Goal: Information Seeking & Learning: Learn about a topic

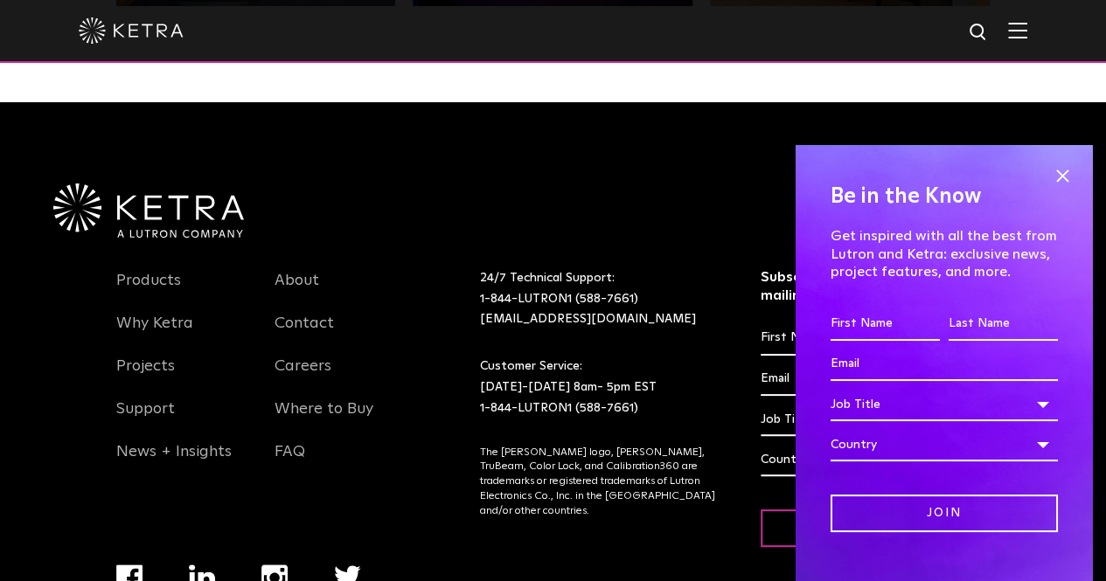
scroll to position [3647, 0]
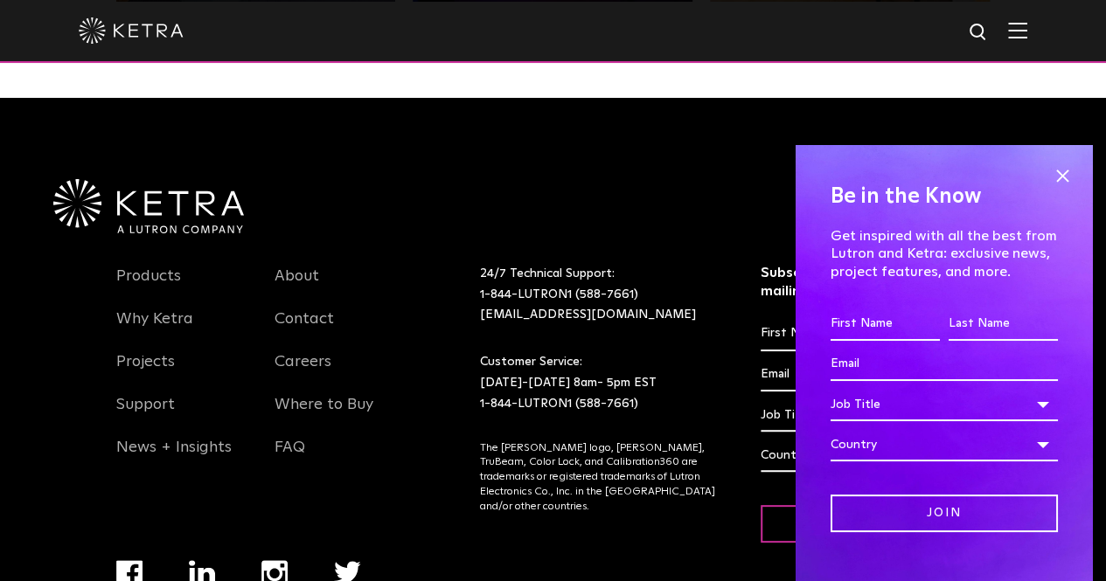
click at [1062, 174] on span at bounding box center [1062, 176] width 26 height 26
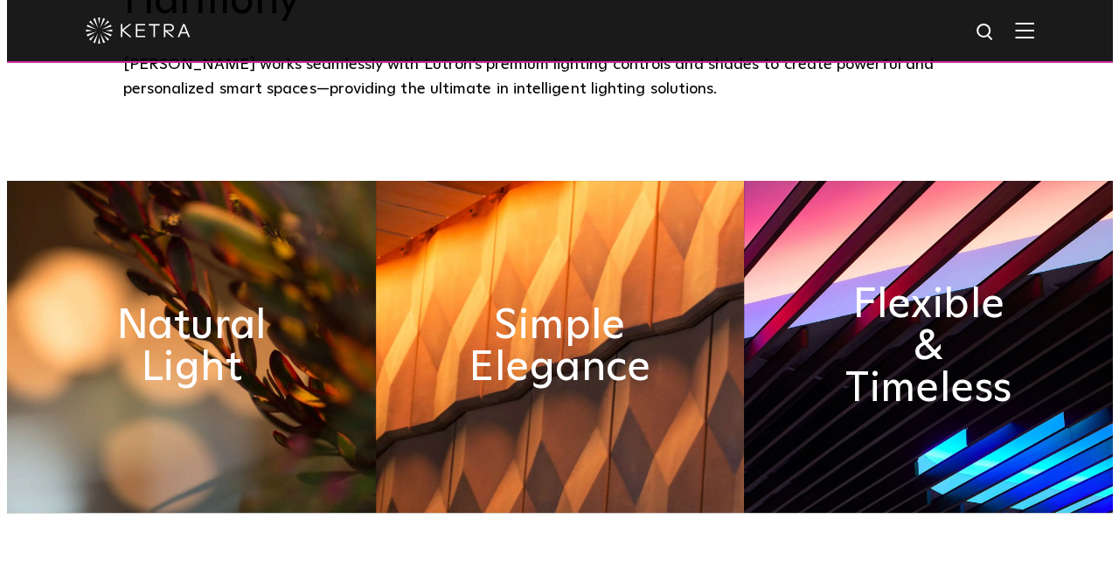
scroll to position [0, 0]
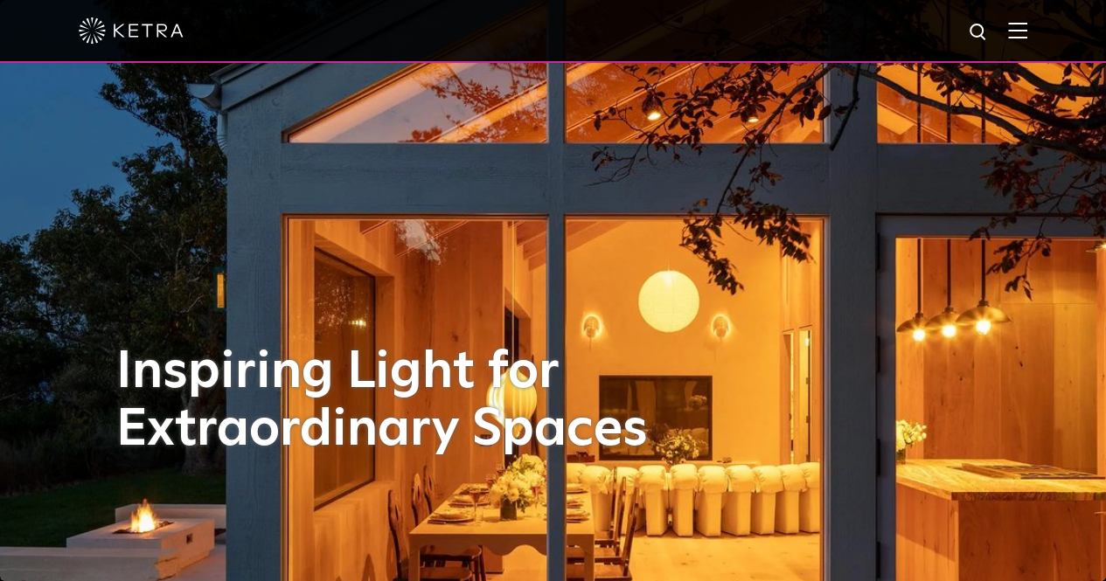
click at [1027, 31] on img at bounding box center [1017, 30] width 19 height 17
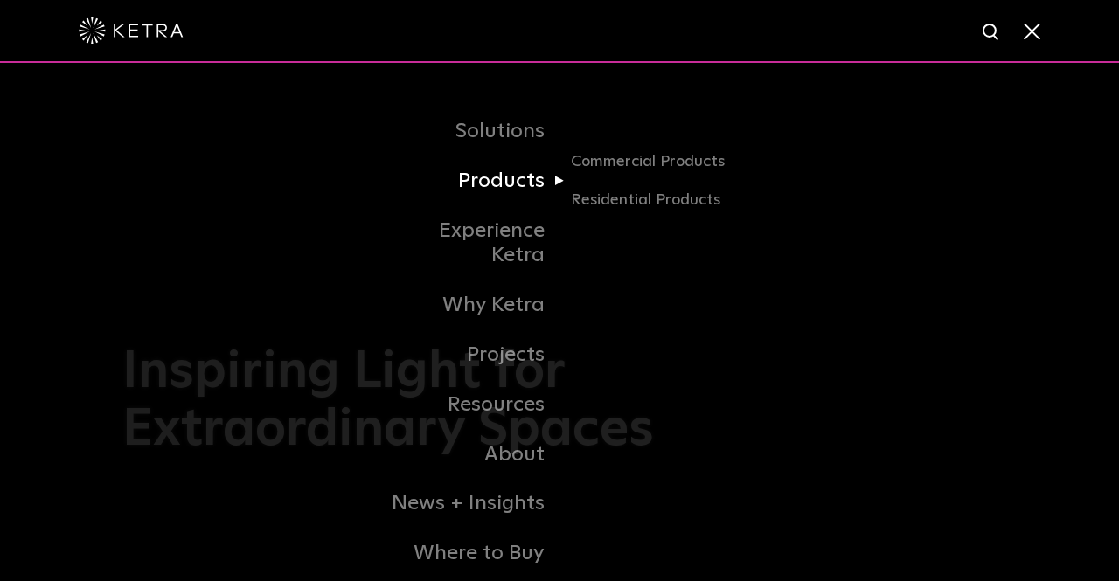
click at [509, 178] on link "Products" at bounding box center [469, 182] width 179 height 50
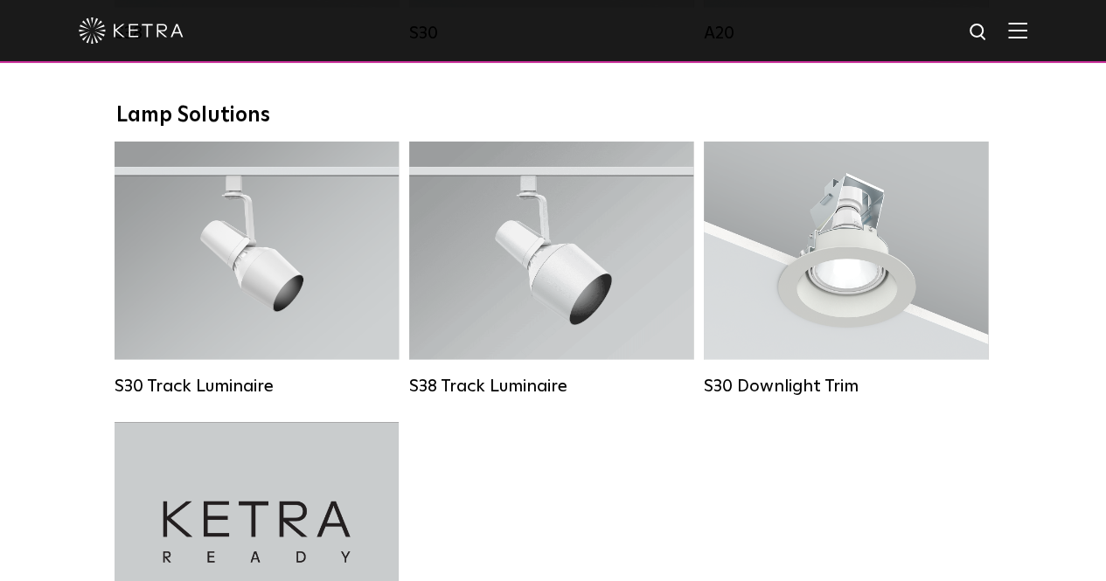
scroll to position [1591, 0]
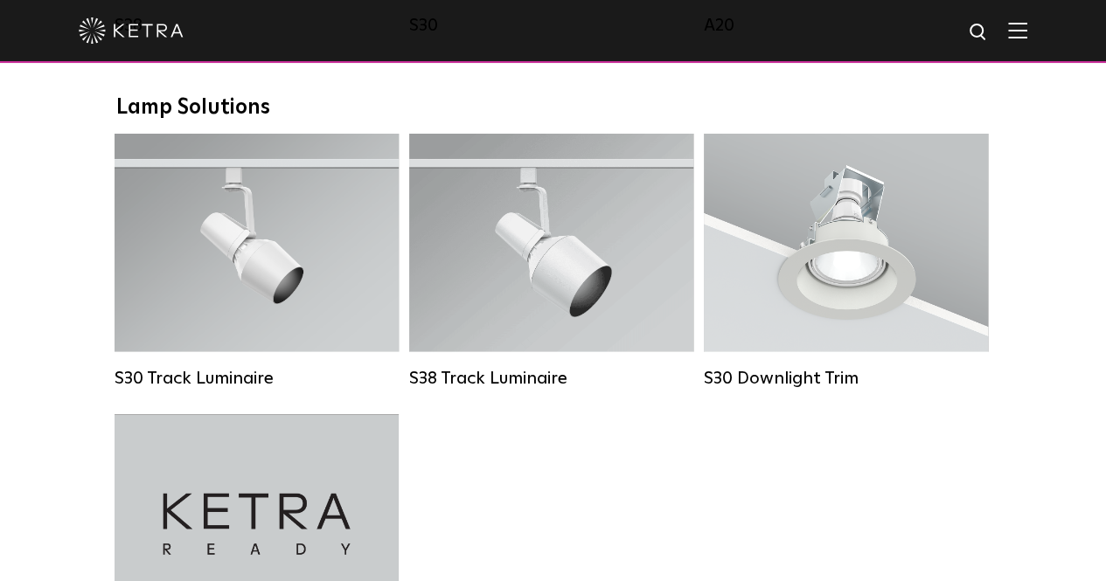
drag, startPoint x: 346, startPoint y: 264, endPoint x: 572, endPoint y: 461, distance: 299.3
click at [572, 461] on div "S30 Track Luminaire Lumen Output: 1100 Colors: White / Black Beam Angles: 15° /…" at bounding box center [553, 414] width 888 height 563
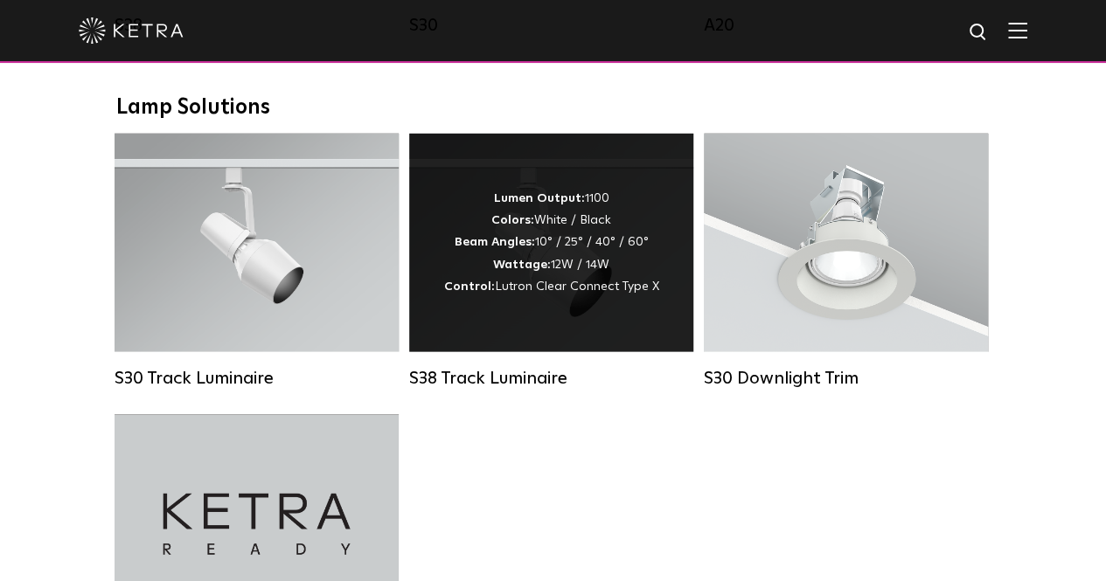
click at [568, 252] on div "Lumen Output: 1100 Colors: White / Black Beam Angles: 10° / 25° / 40° / 60° Wat…" at bounding box center [551, 242] width 215 height 110
